Goal: Information Seeking & Learning: Learn about a topic

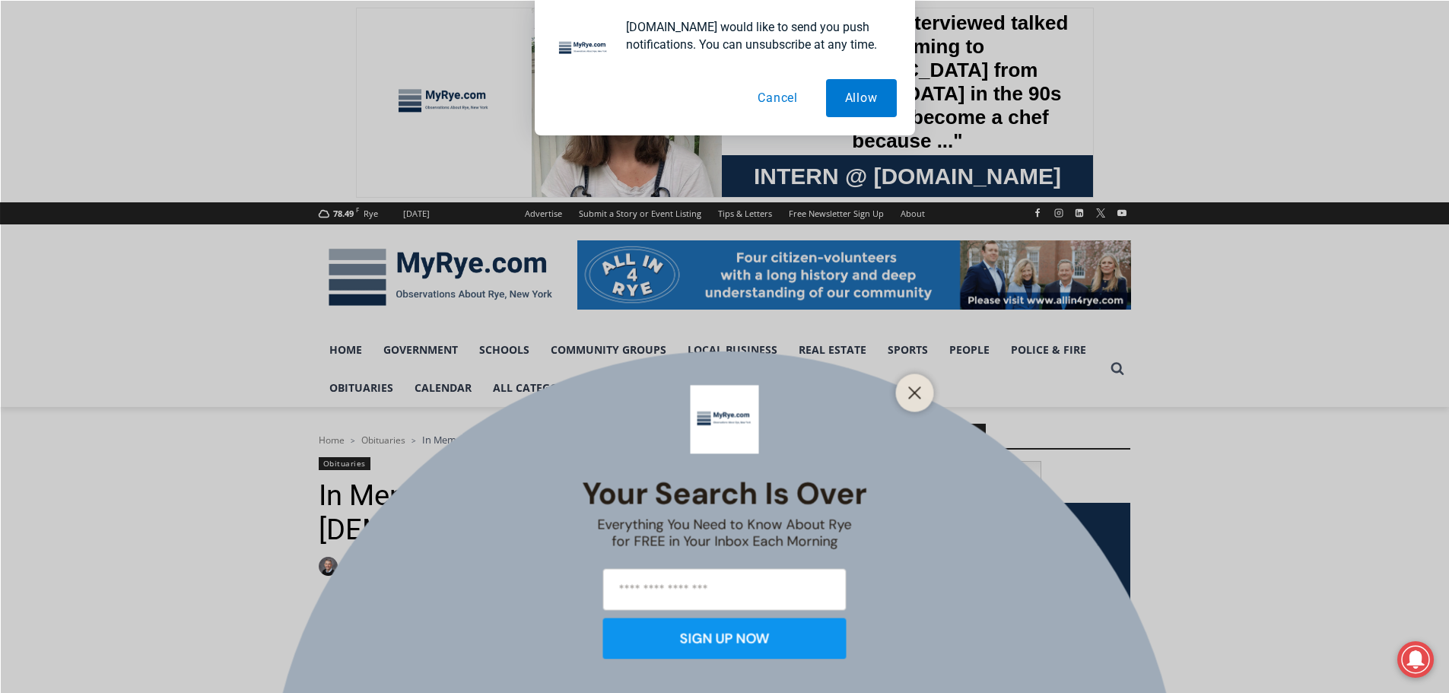
click at [787, 101] on button "Cancel" at bounding box center [778, 98] width 78 height 38
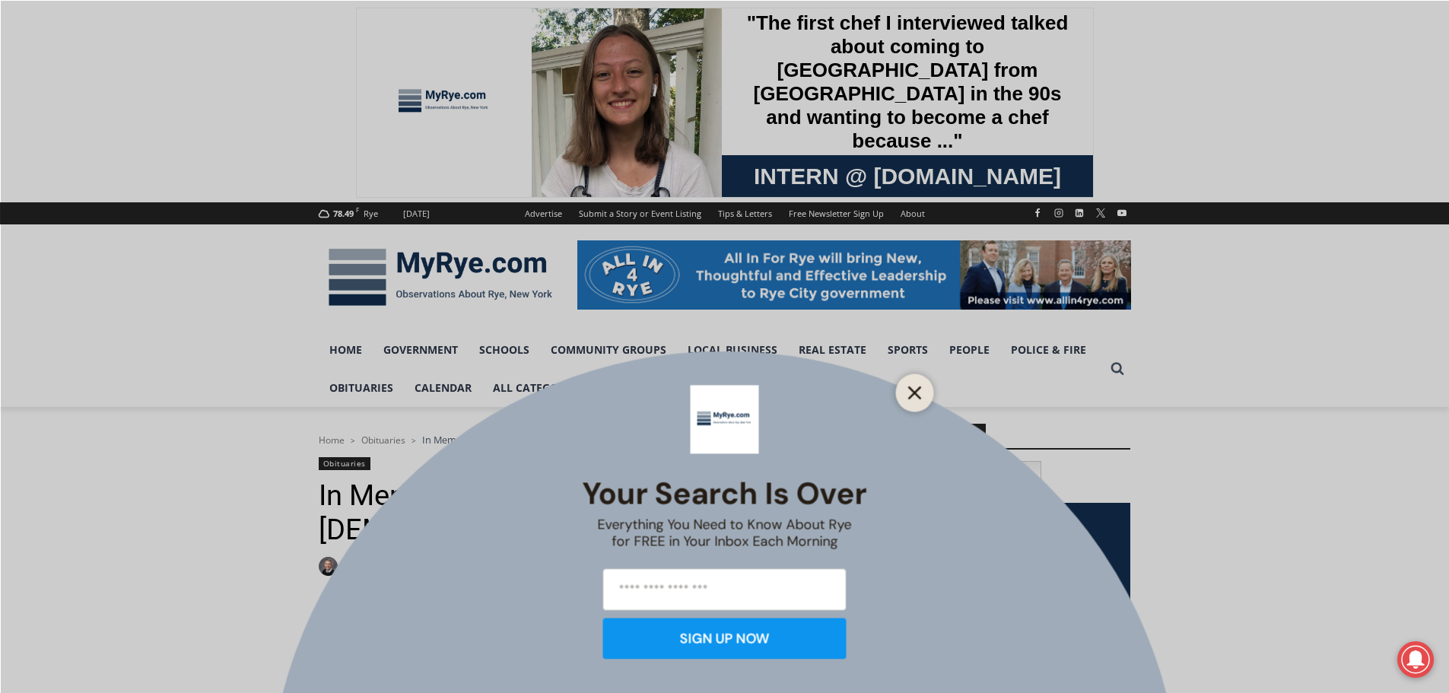
click at [917, 386] on icon "Close" at bounding box center [915, 393] width 14 height 14
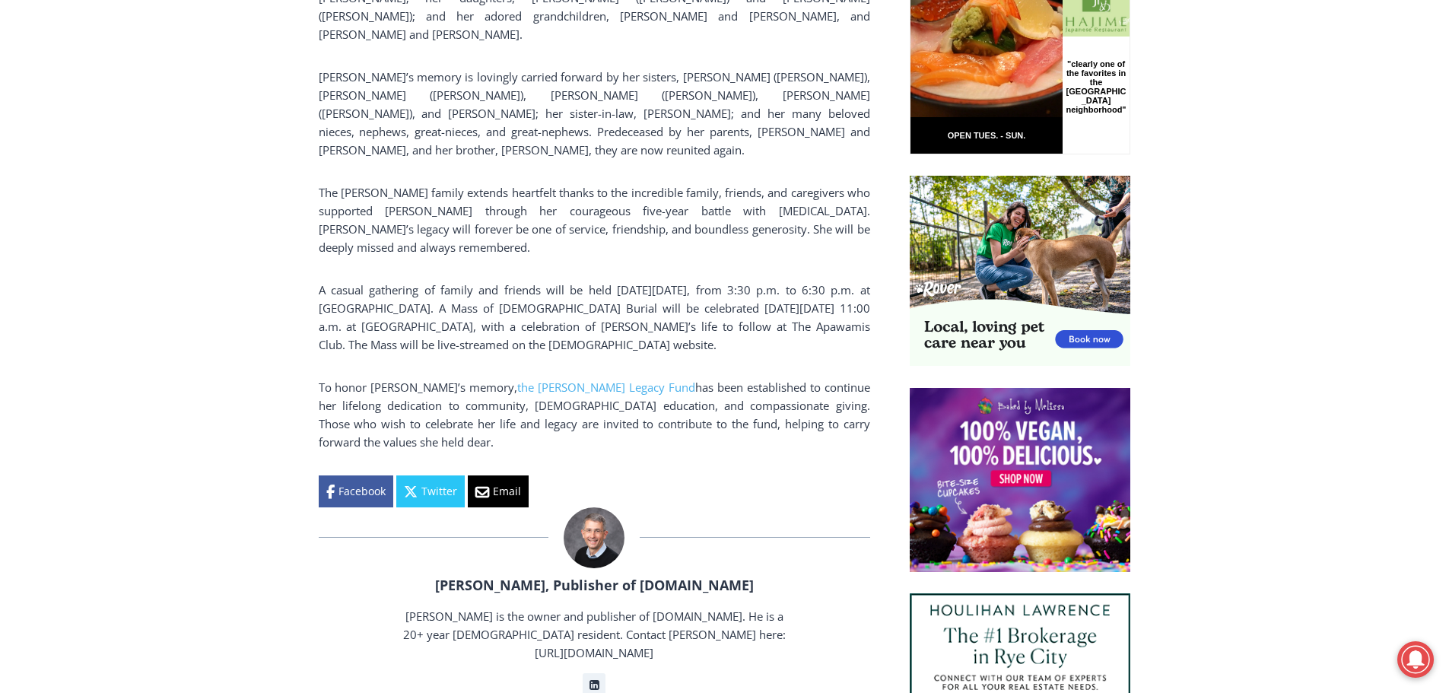
scroll to position [1065, 0]
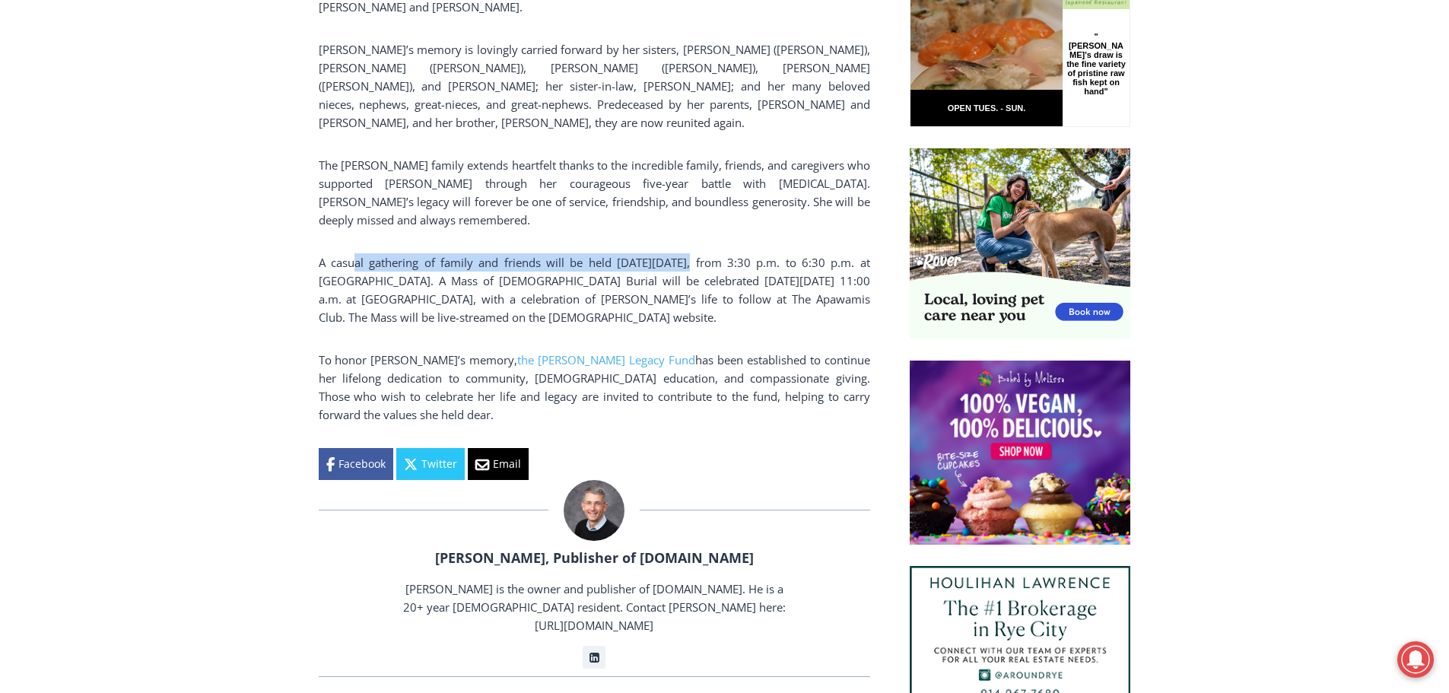
drag, startPoint x: 356, startPoint y: 224, endPoint x: 669, endPoint y: 227, distance: 312.6
click at [669, 253] on p "A casual gathering of family and friends will be held [DATE][DATE], from 3:30 p…" at bounding box center [594, 289] width 551 height 73
click at [381, 253] on p "A casual gathering of family and friends will be held [DATE][DATE], from 3:30 p…" at bounding box center [594, 289] width 551 height 73
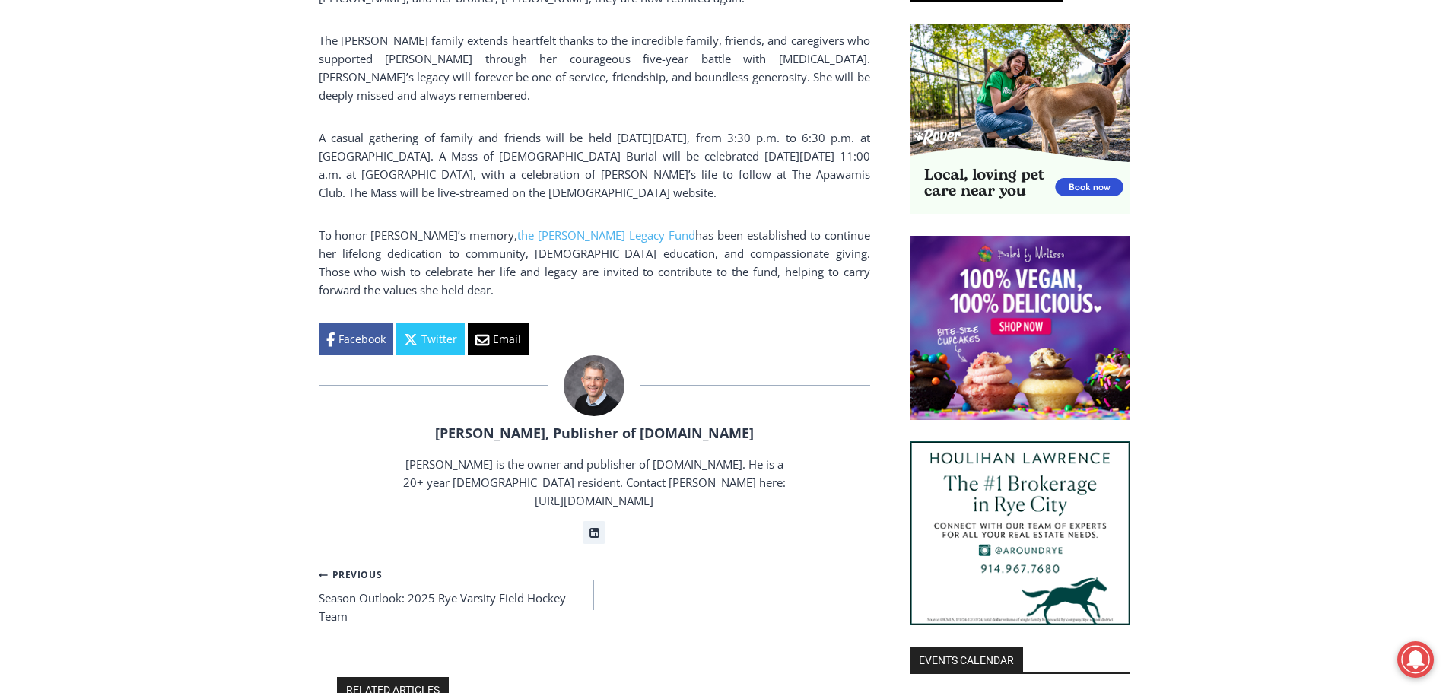
scroll to position [1217, 0]
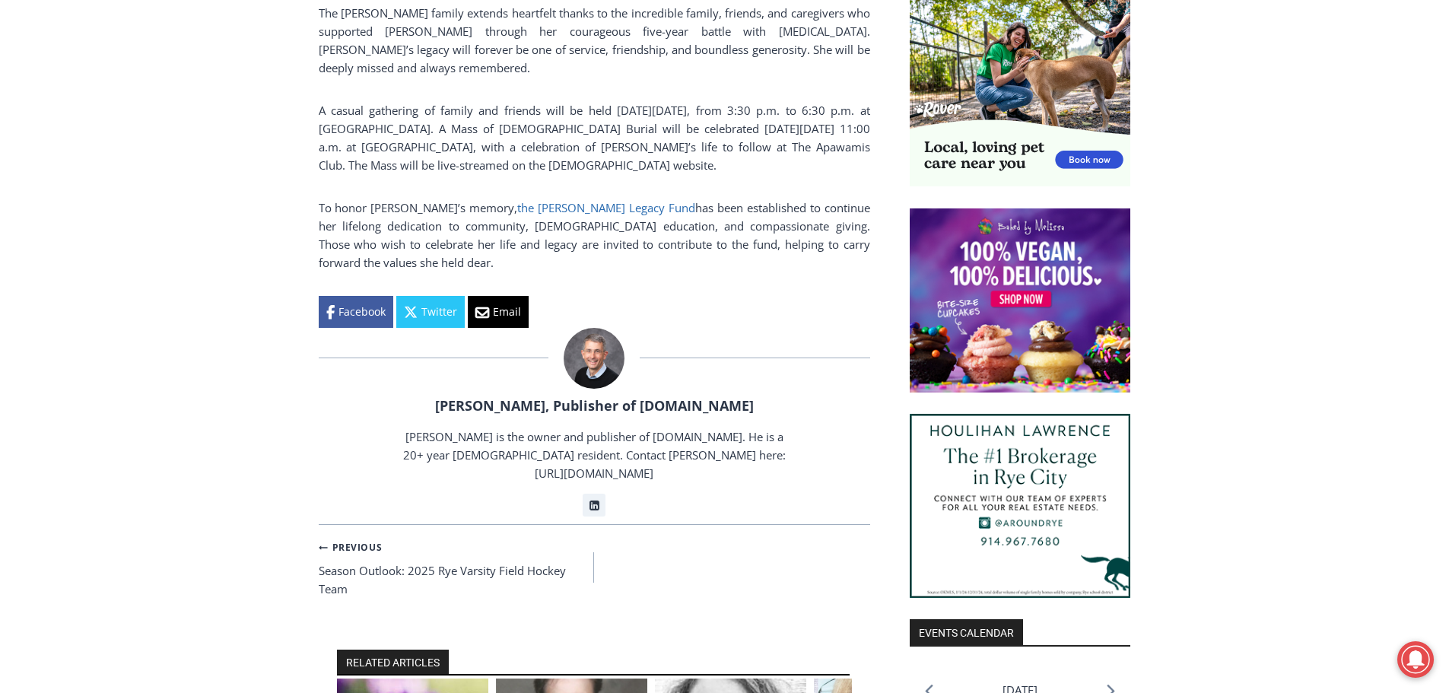
click at [586, 200] on link "the [PERSON_NAME] Legacy Fund" at bounding box center [606, 207] width 178 height 15
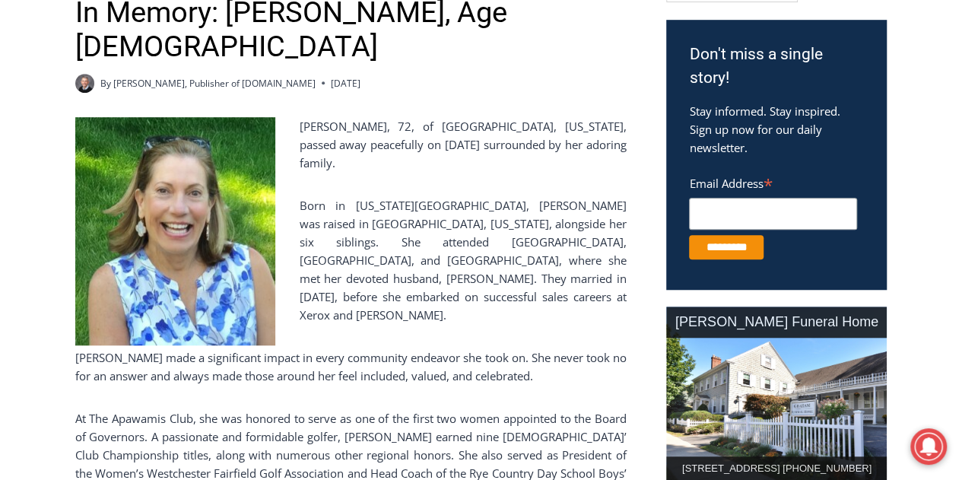
scroll to position [507, 0]
